Goal: Information Seeking & Learning: Learn about a topic

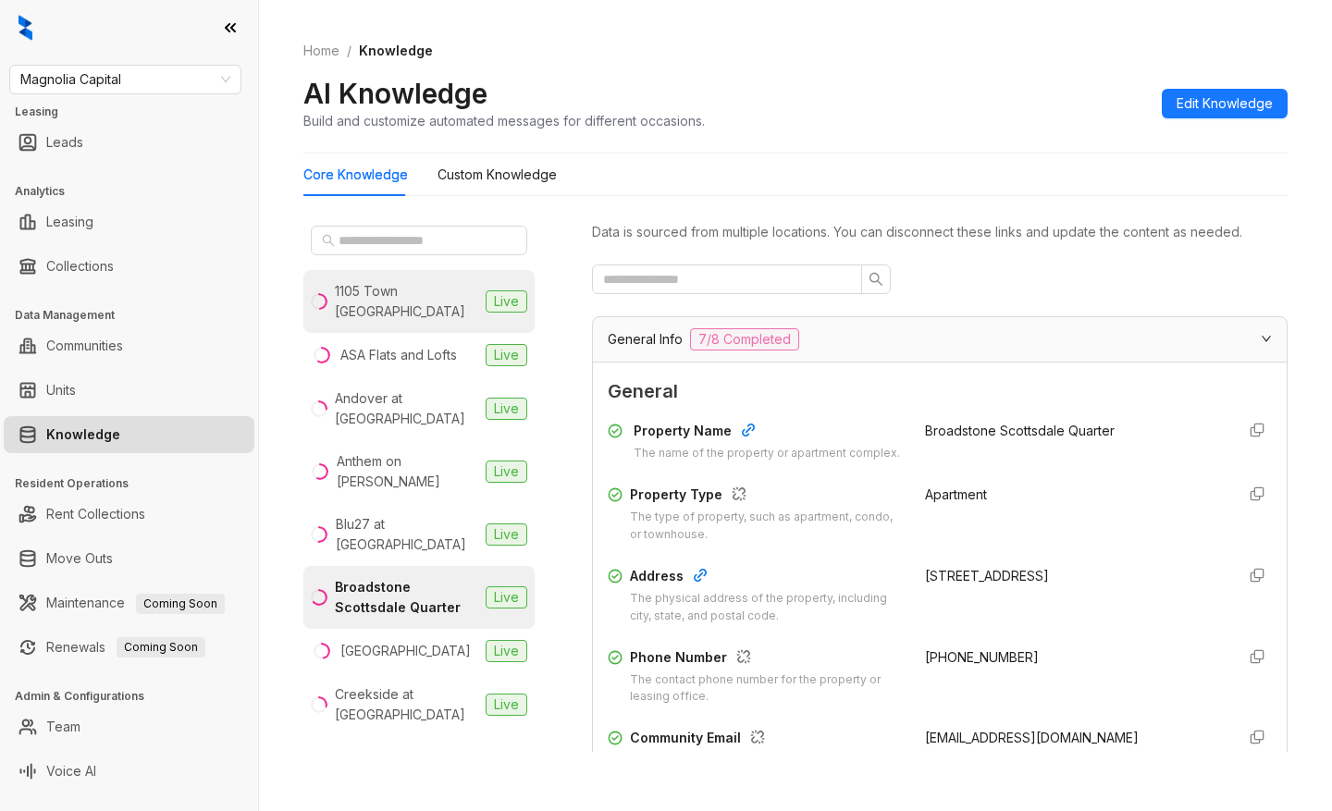
scroll to position [2165, 0]
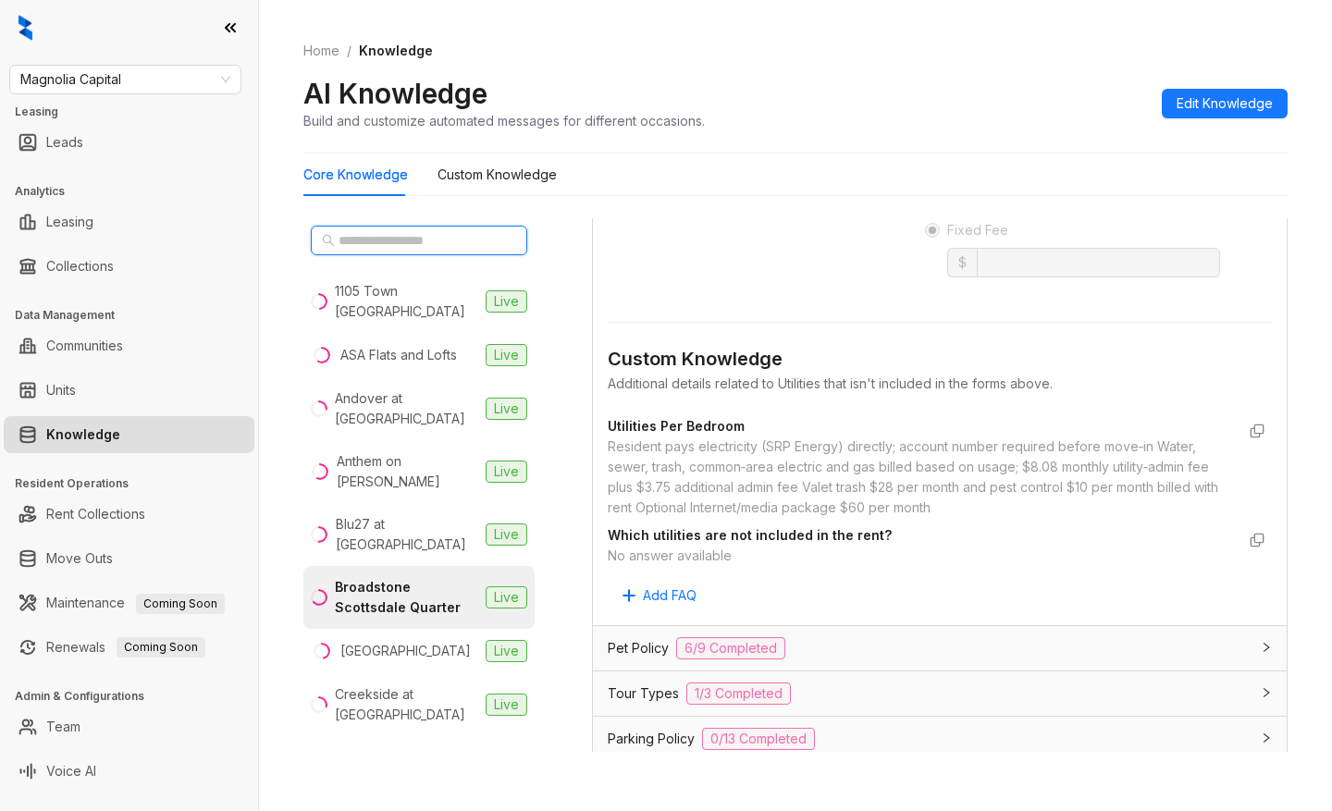
click at [411, 241] on input "text" at bounding box center [420, 240] width 163 height 20
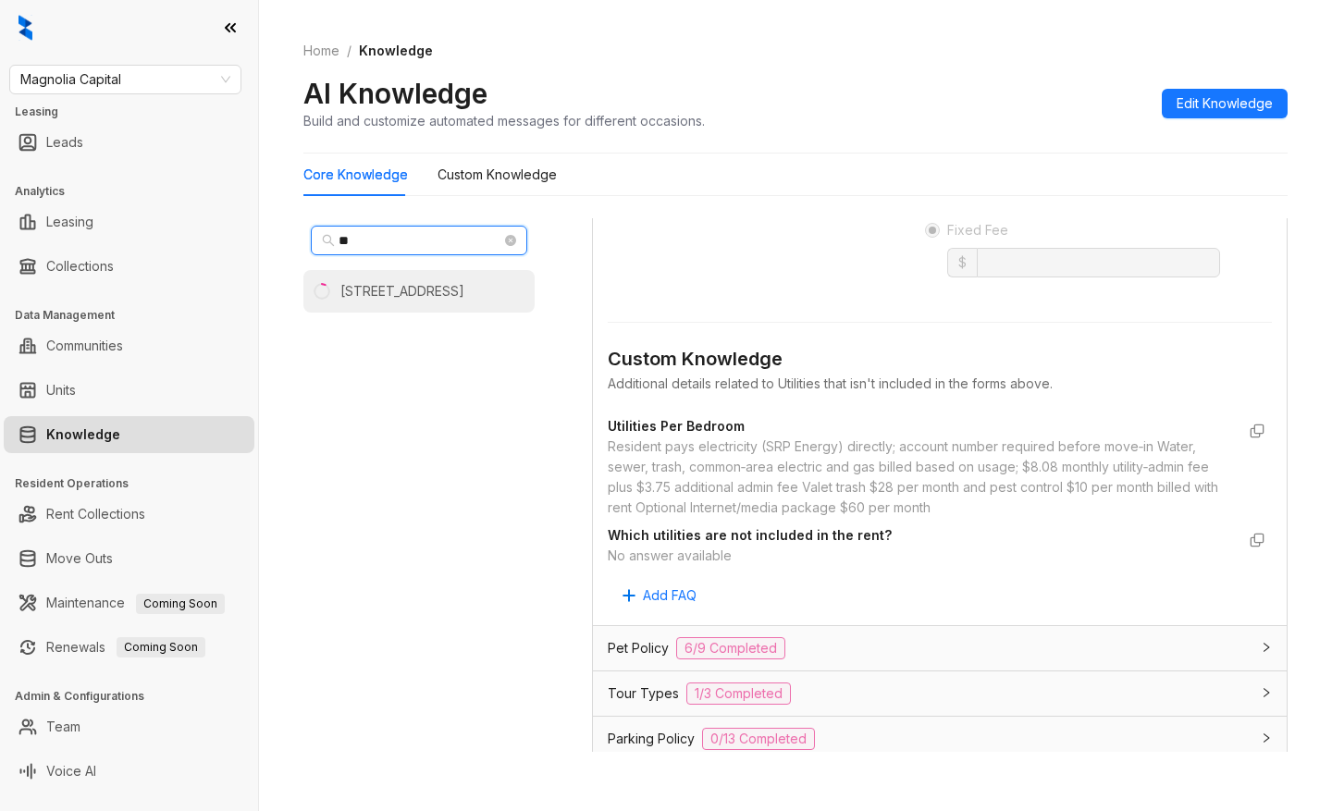
type input "**"
click at [410, 289] on div "[STREET_ADDRESS]" at bounding box center [402, 291] width 124 height 20
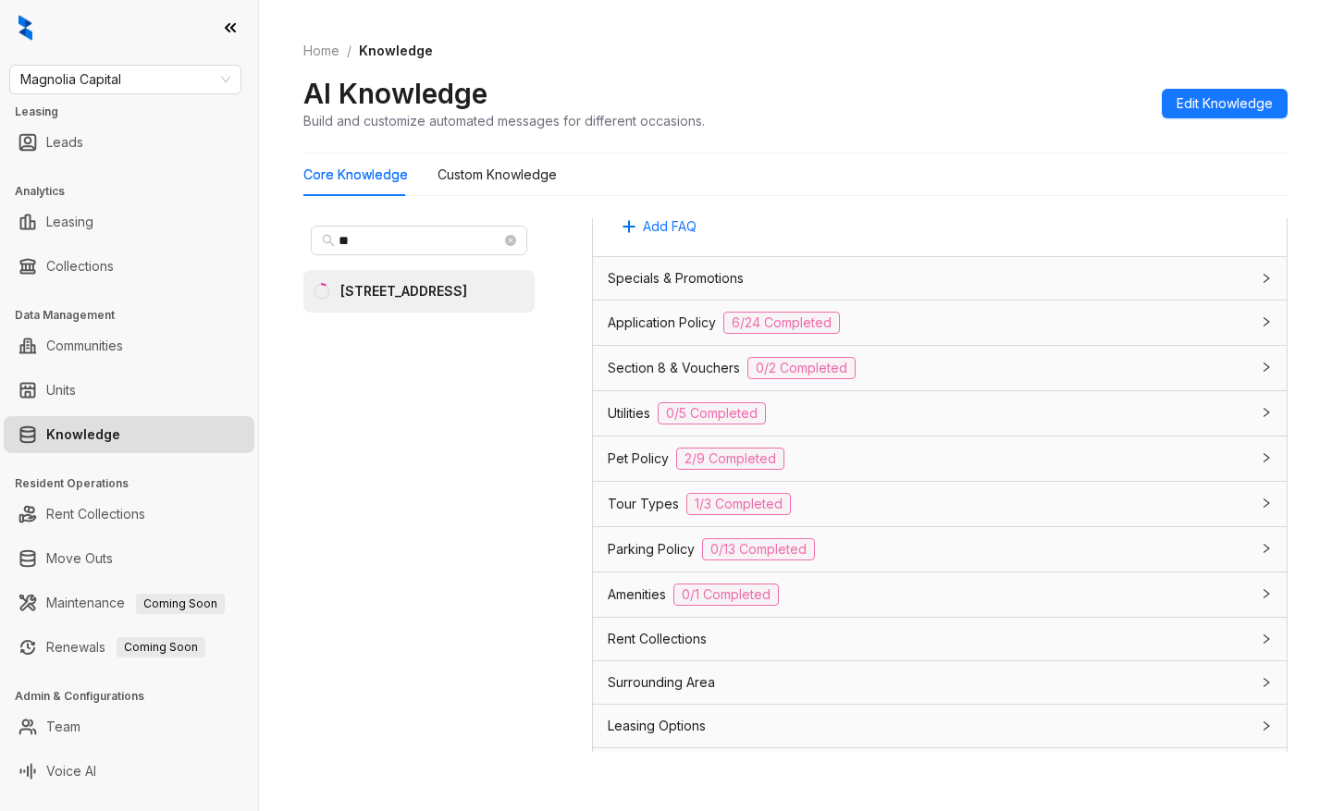
scroll to position [1278, 0]
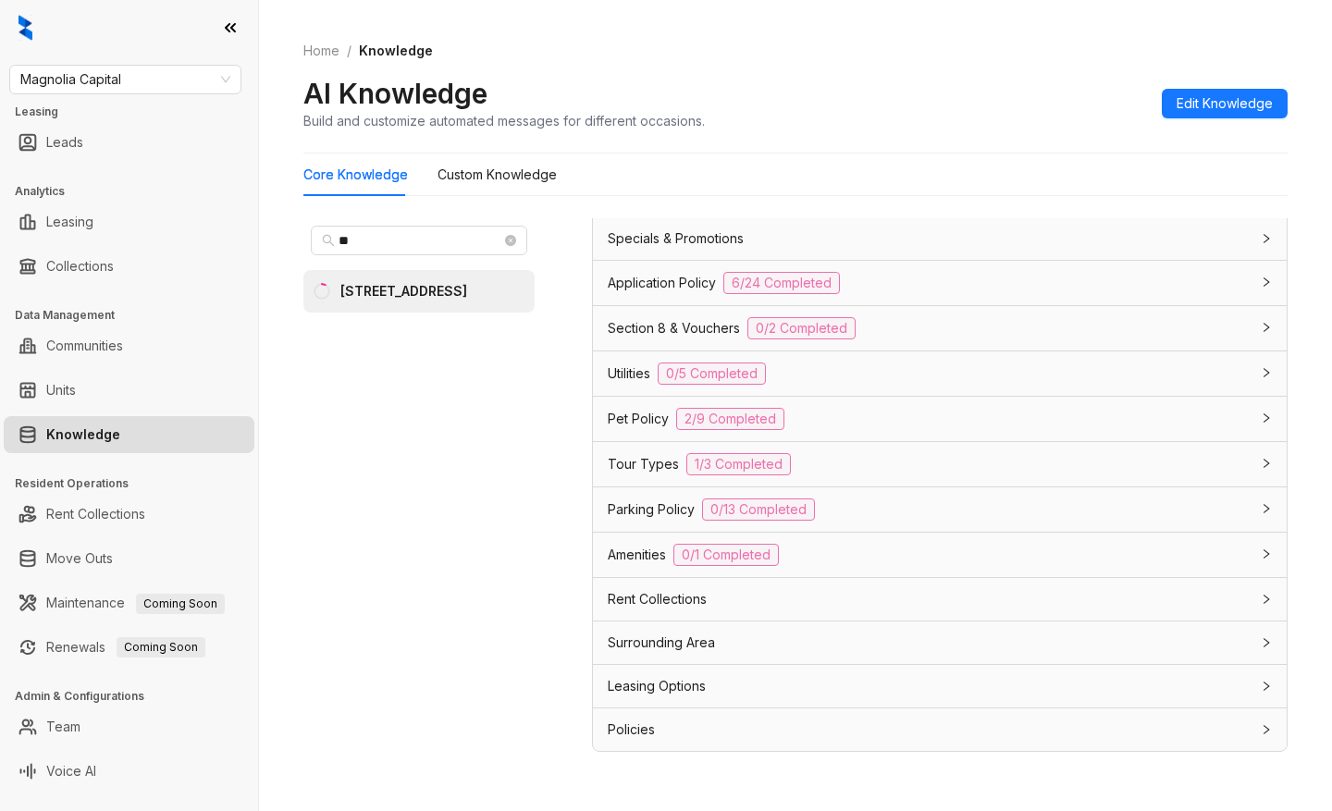
click at [705, 681] on span "Leasing Options" at bounding box center [657, 686] width 98 height 20
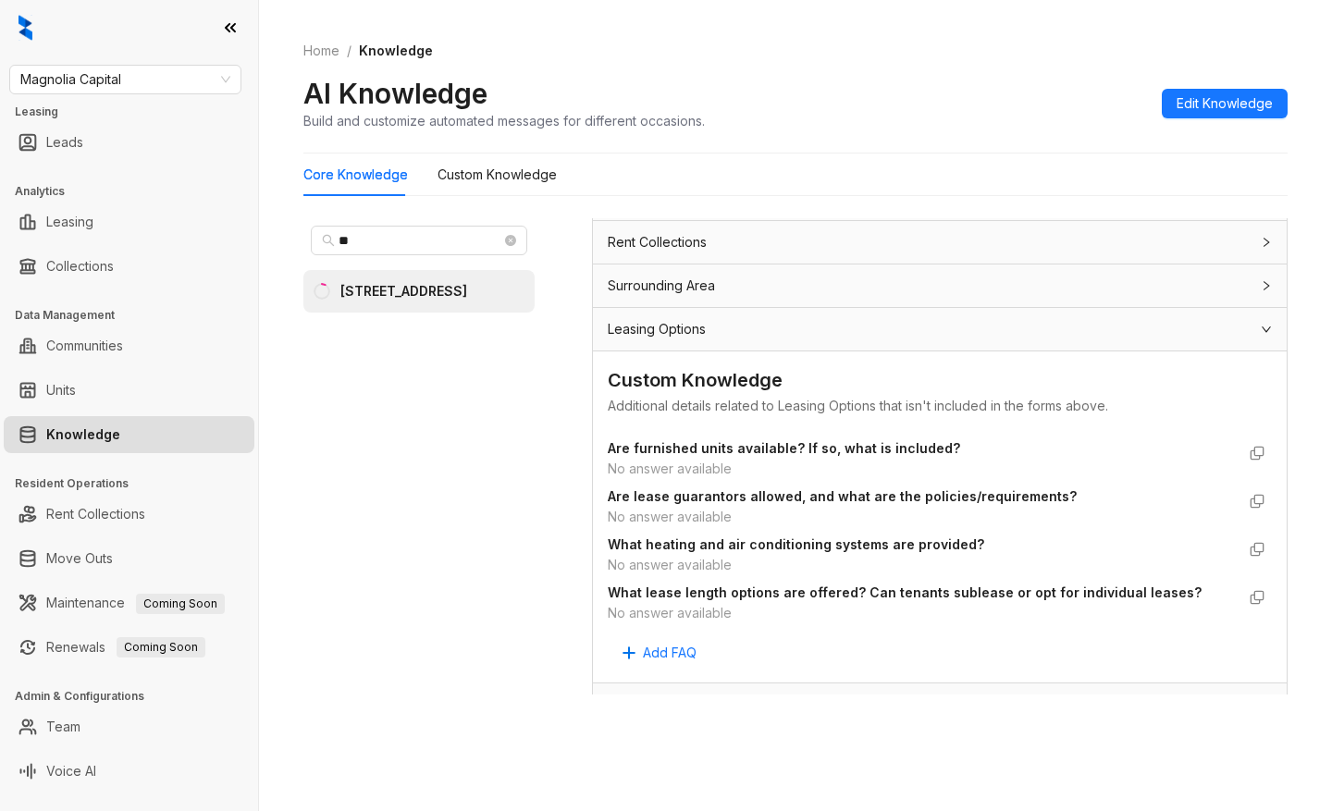
scroll to position [1610, 0]
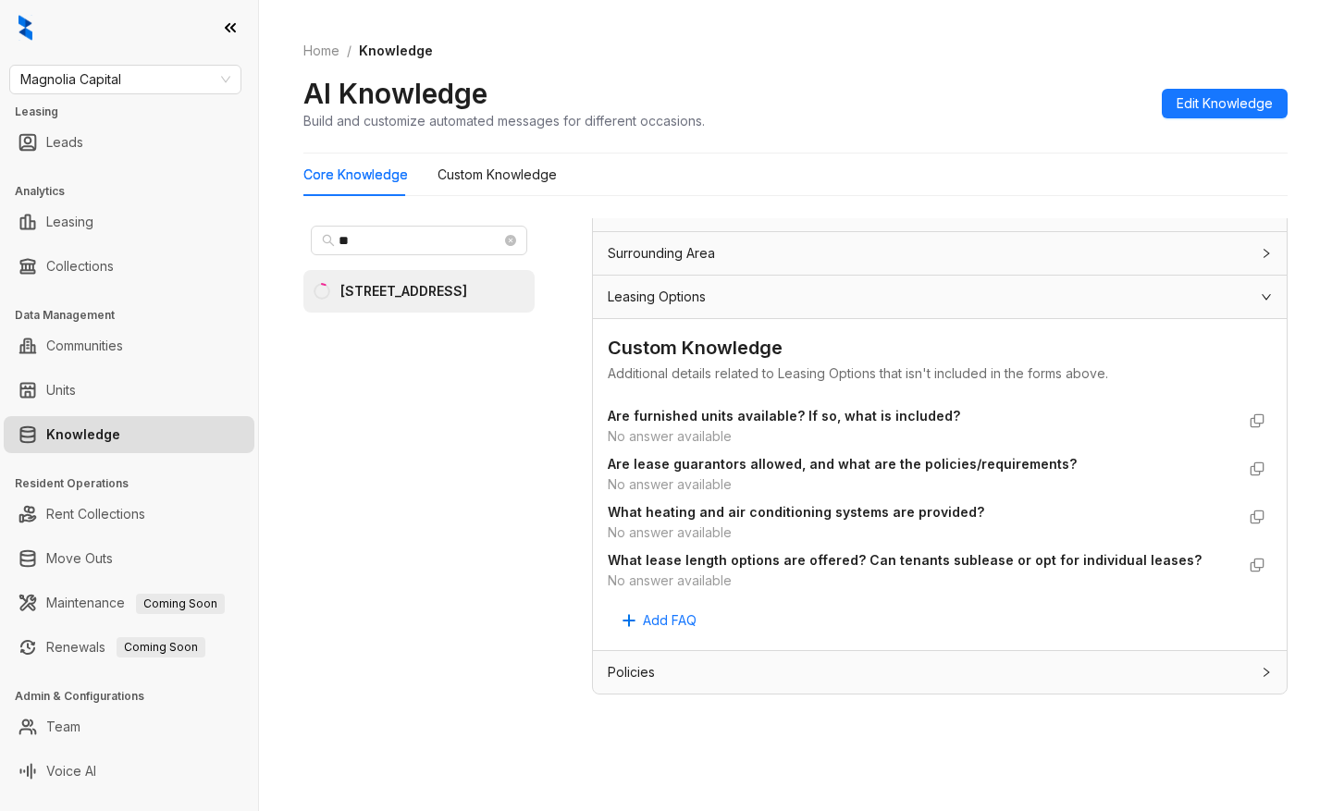
click at [1047, 724] on div "Data is sourced from multiple locations. You can disconnect these links and upd…" at bounding box center [940, 493] width 696 height 550
click at [1069, 723] on div "Data is sourced from multiple locations. You can disconnect these links and upd…" at bounding box center [940, 493] width 696 height 550
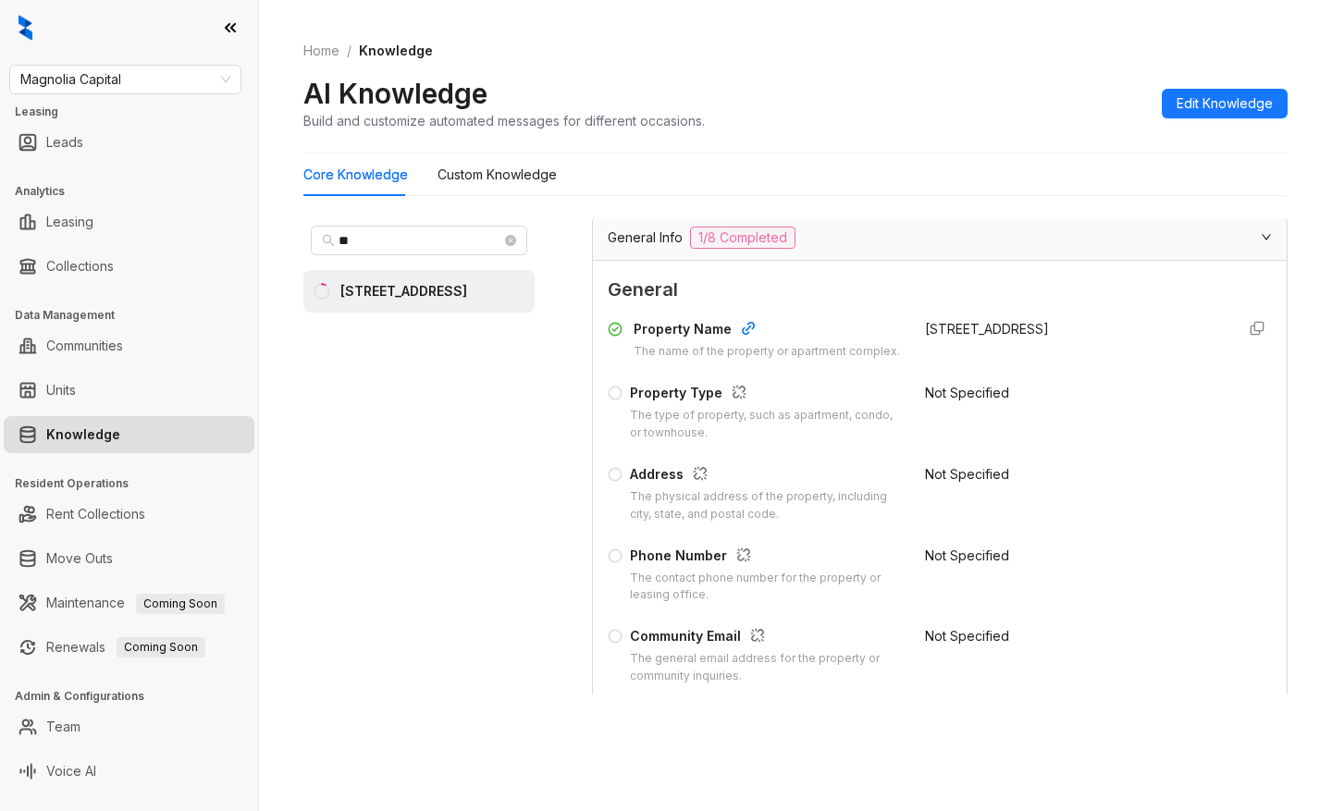
scroll to position [0, 0]
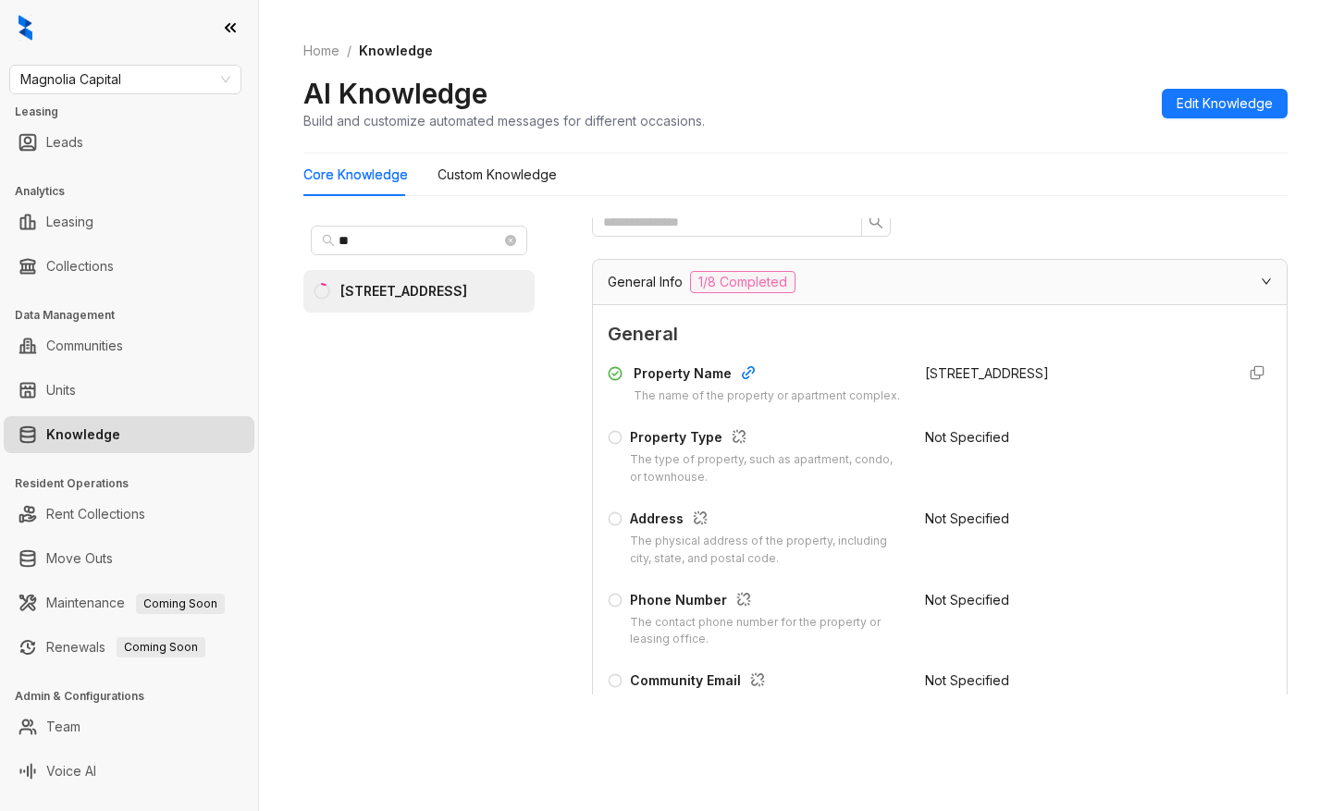
click at [562, 780] on div "Home / Knowledge AI Knowledge Build and customize automated messages for differ…" at bounding box center [795, 405] width 1073 height 811
